Goal: Navigation & Orientation: Find specific page/section

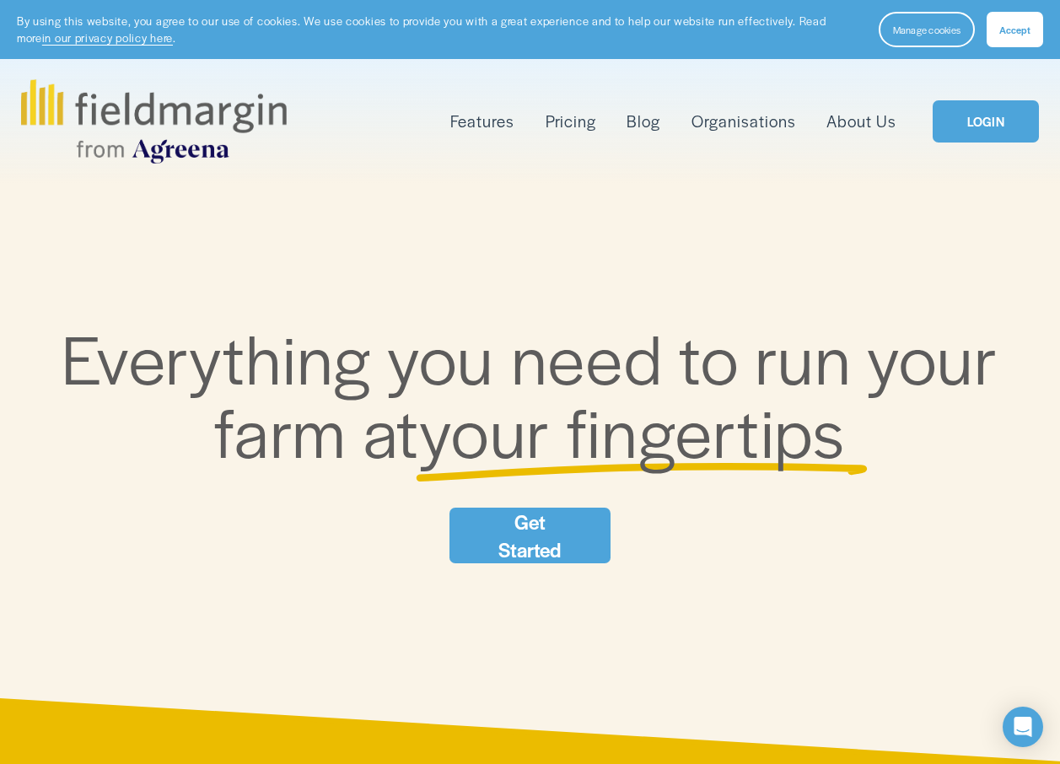
click at [975, 126] on link "LOGIN" at bounding box center [986, 121] width 106 height 43
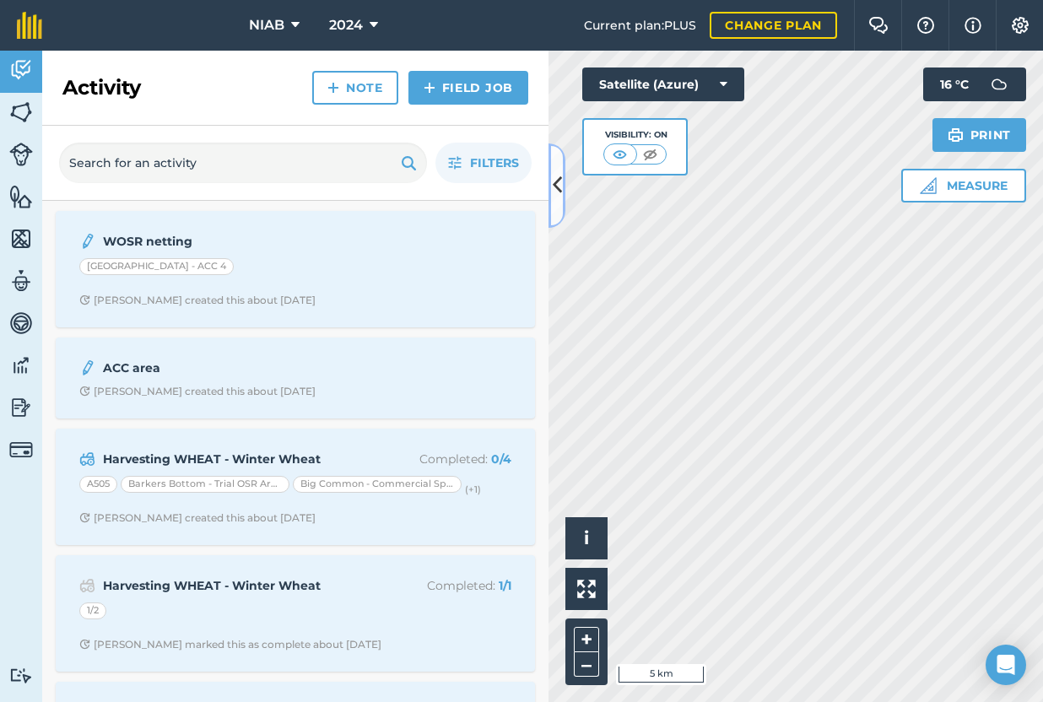
click at [560, 193] on icon at bounding box center [557, 185] width 9 height 30
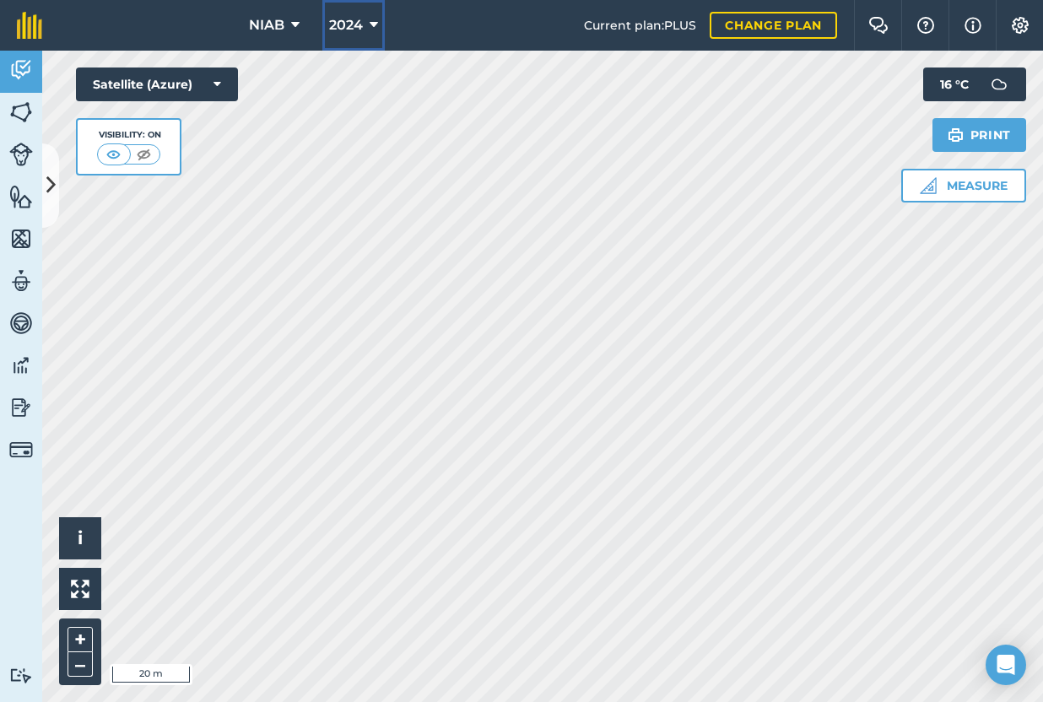
click at [372, 19] on icon at bounding box center [373, 25] width 8 height 20
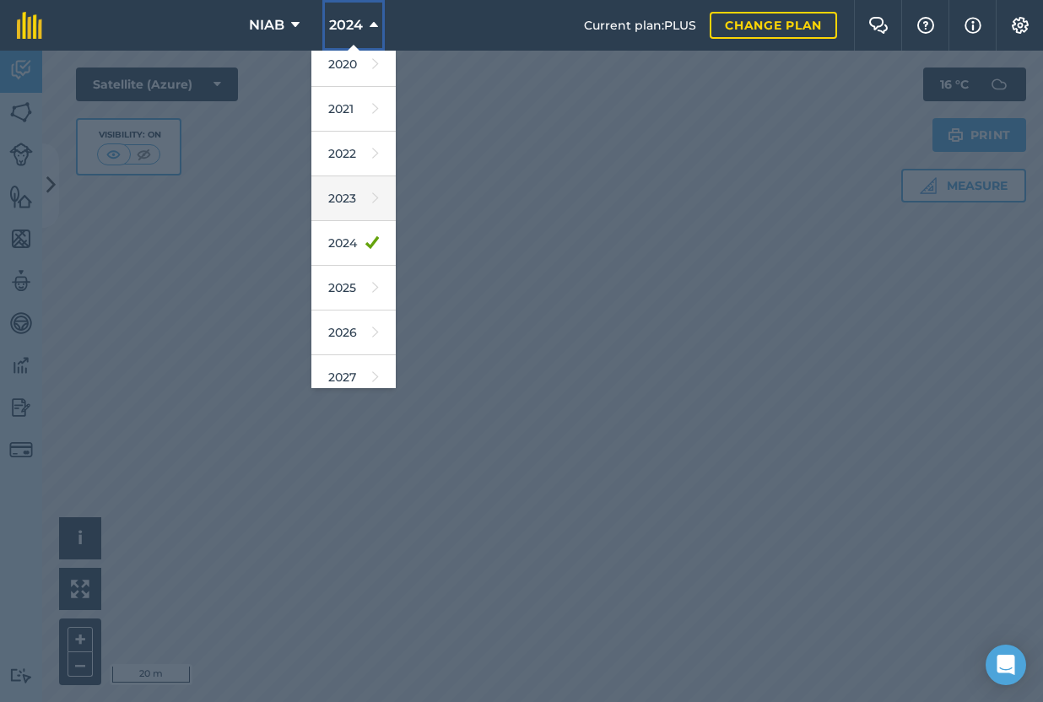
scroll to position [154, 0]
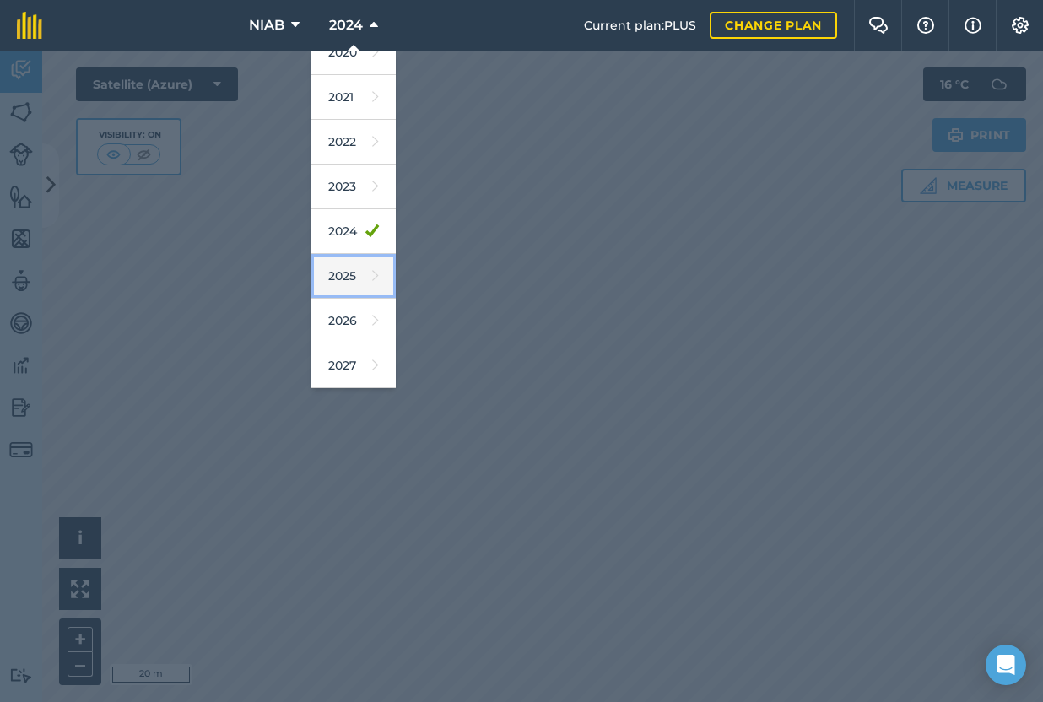
click at [344, 267] on link "2025" at bounding box center [353, 276] width 84 height 45
